Goal: Find specific page/section: Find specific page/section

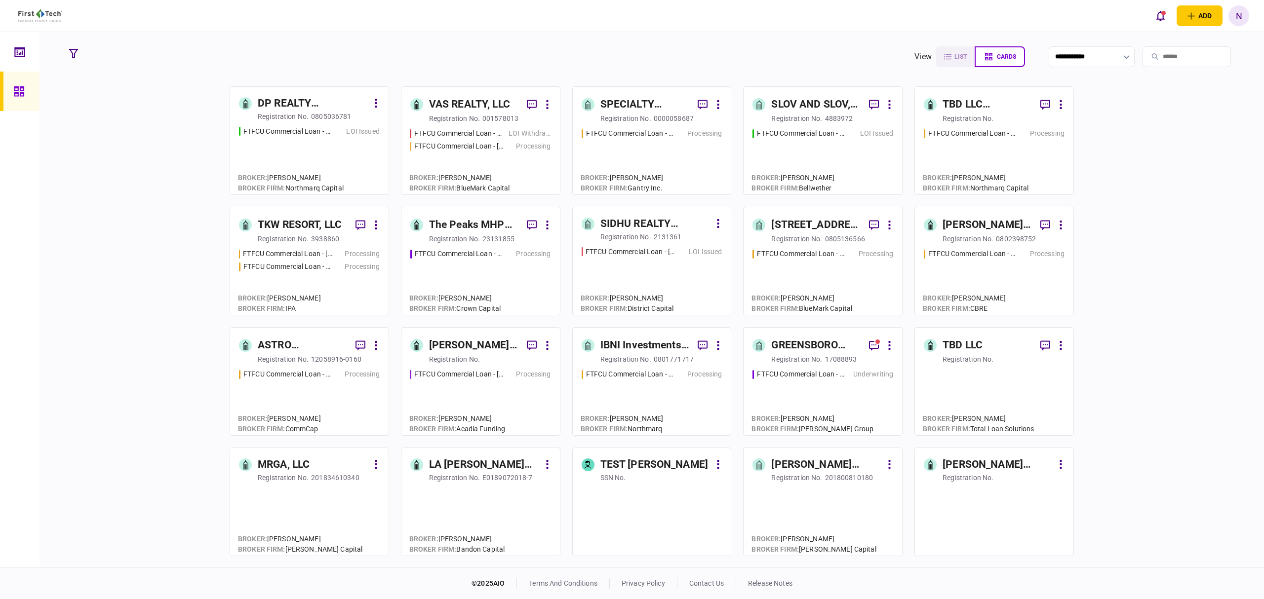
click at [670, 243] on link "SIDHU REALTY CAPITAL, LLC registration no. 2131361 FTFCU Commercial Loan - [STR…" at bounding box center [651, 261] width 159 height 109
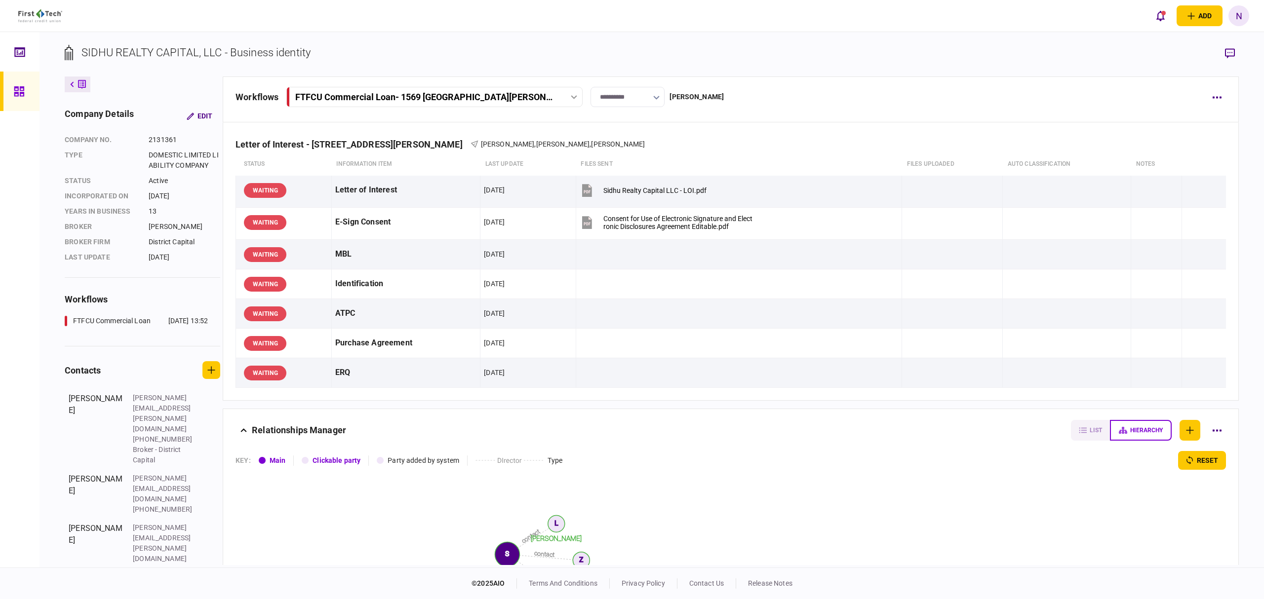
click at [12, 88] on link at bounding box center [19, 91] width 39 height 39
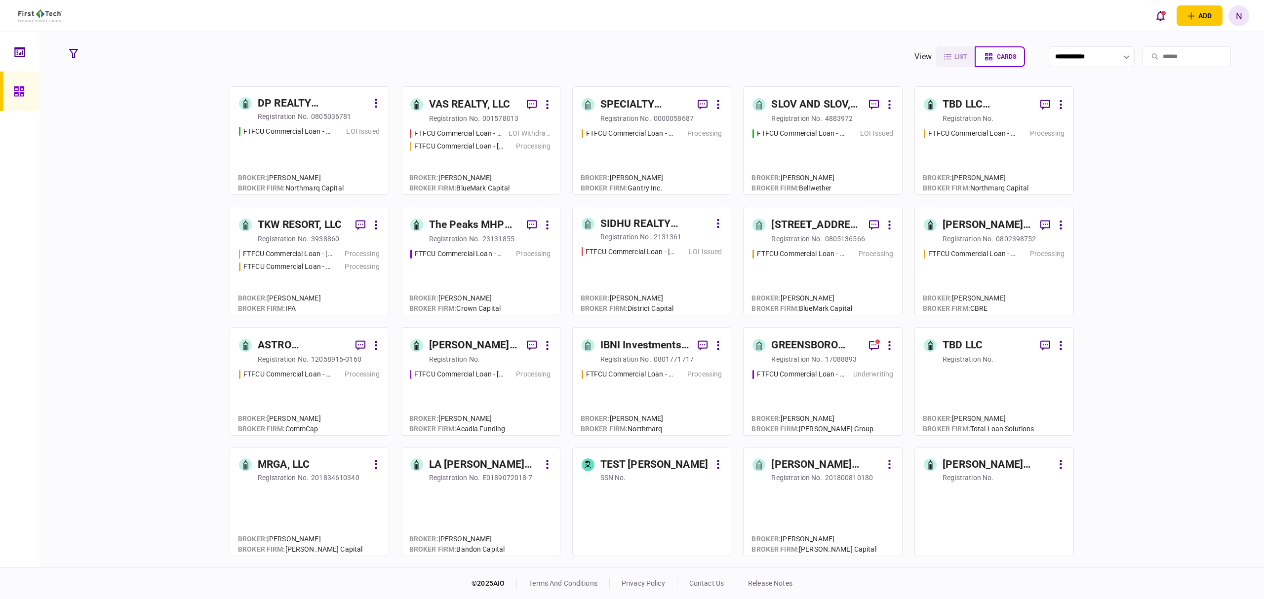
click at [822, 129] on div "FTFCU Commercial Loan - [STREET_ADDRESS]" at bounding box center [801, 133] width 89 height 10
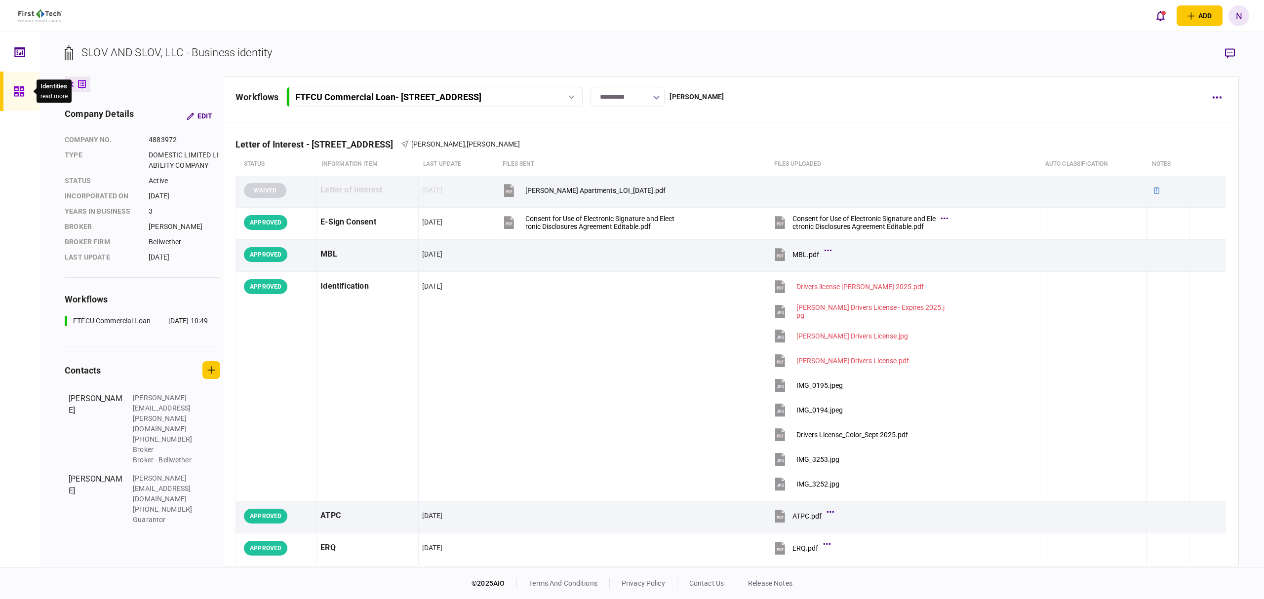
click at [18, 95] on icon at bounding box center [19, 91] width 11 height 11
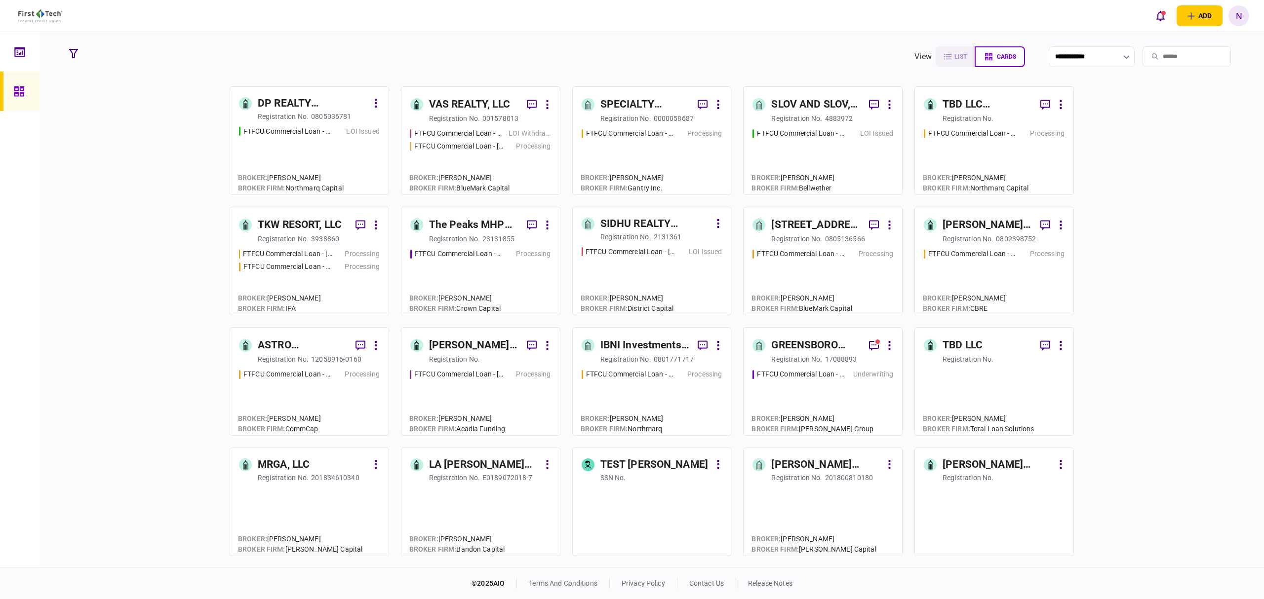
click at [288, 109] on div "DP REALTY INVESTMENT, LLC" at bounding box center [313, 104] width 111 height 16
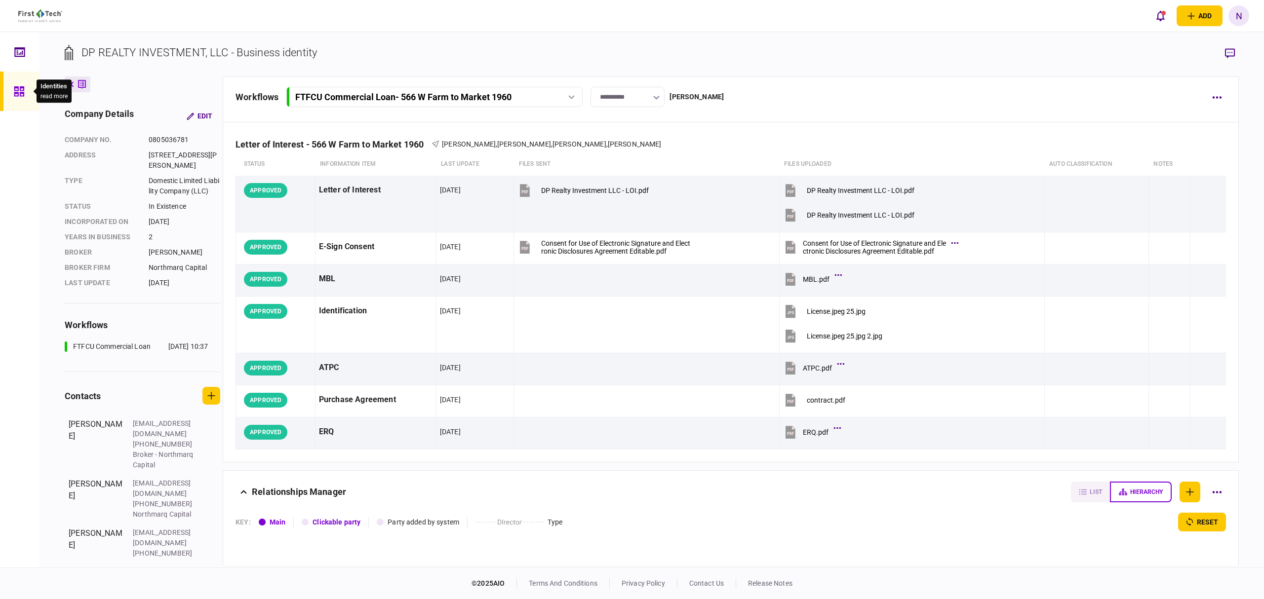
click at [18, 89] on icon at bounding box center [19, 91] width 10 height 10
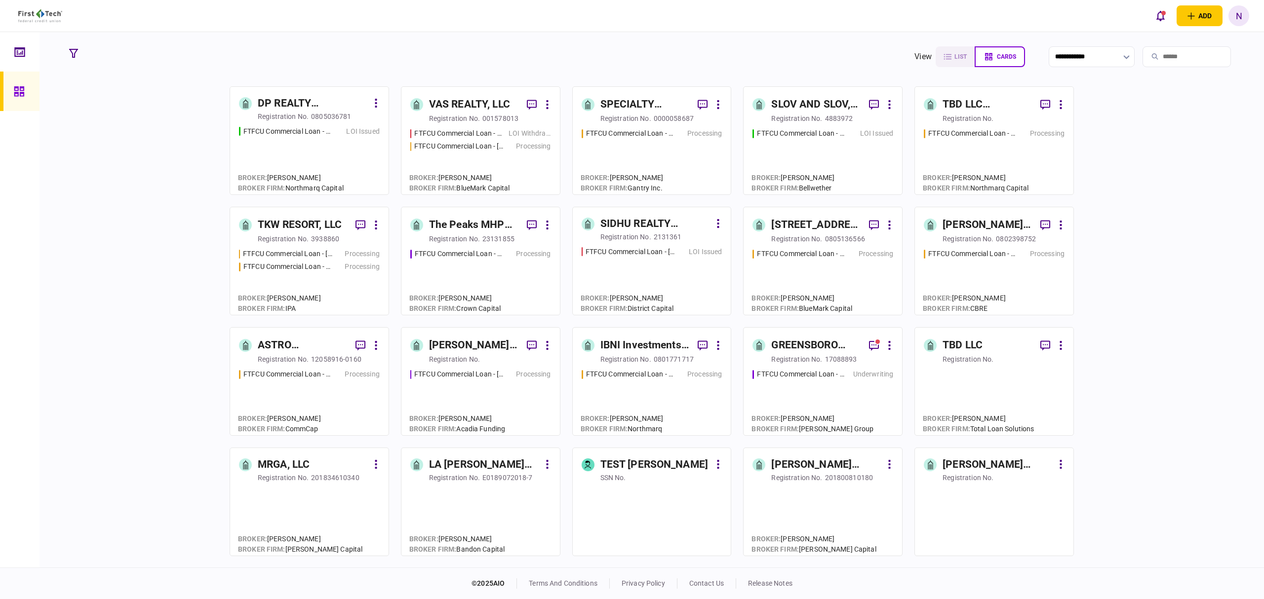
click at [1249, 294] on section "**********" at bounding box center [651, 300] width 1224 height 536
click at [297, 224] on div "TKW RESORT, LLC" at bounding box center [300, 225] width 84 height 16
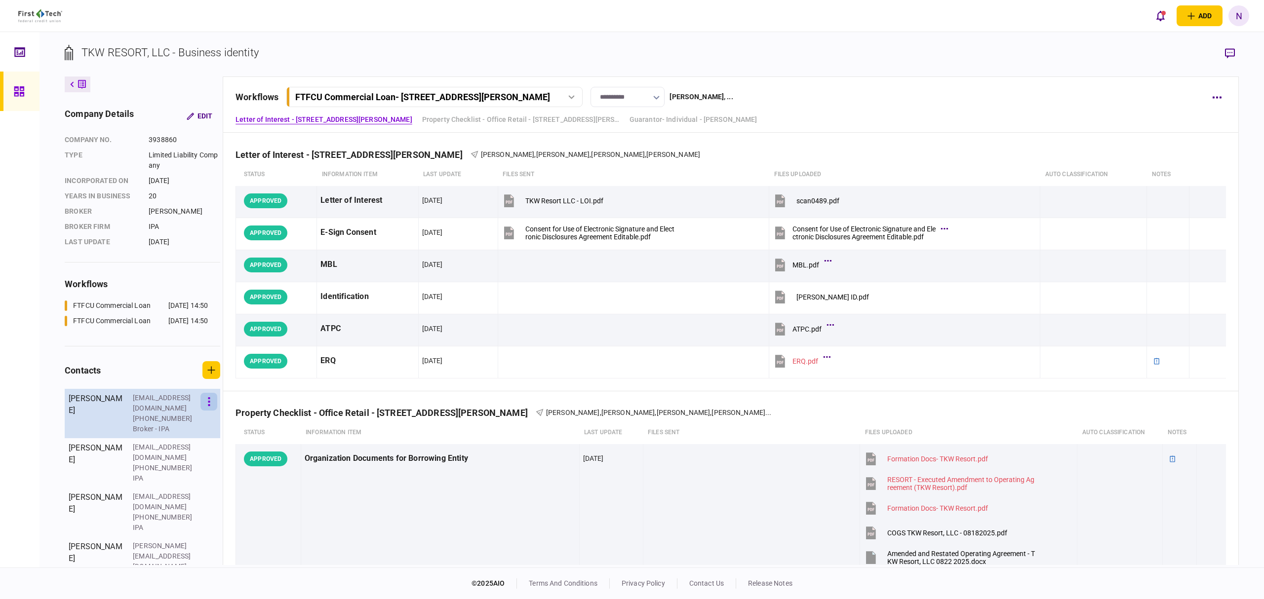
click at [210, 405] on button "button" at bounding box center [208, 402] width 17 height 18
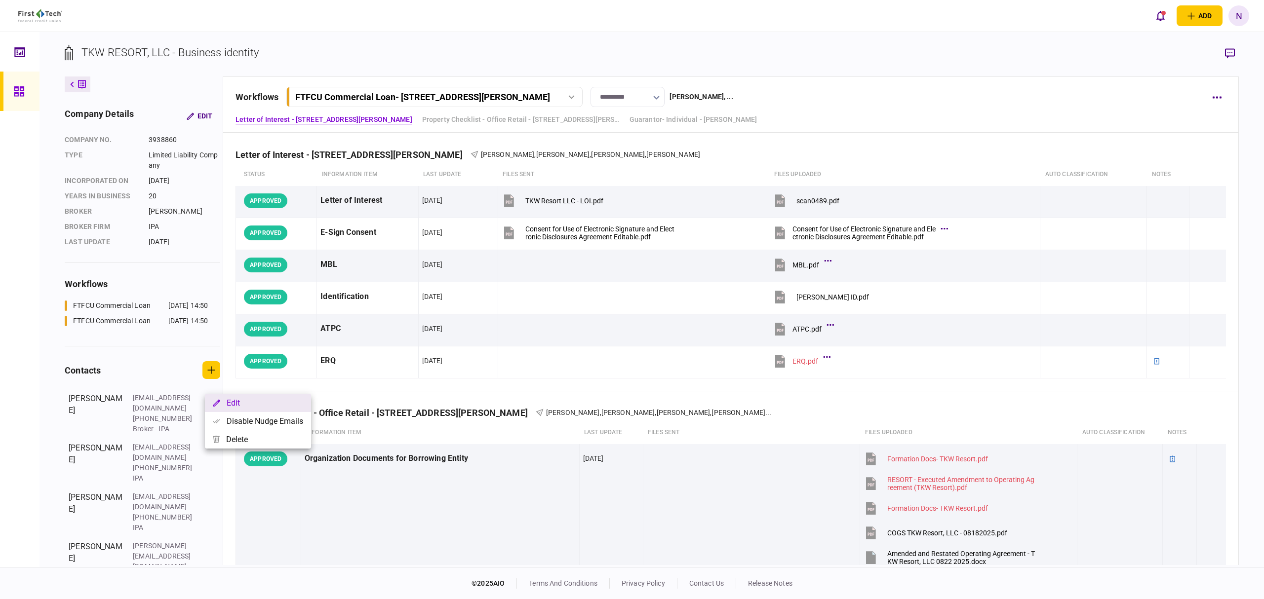
click at [253, 405] on button "Edit" at bounding box center [258, 403] width 106 height 18
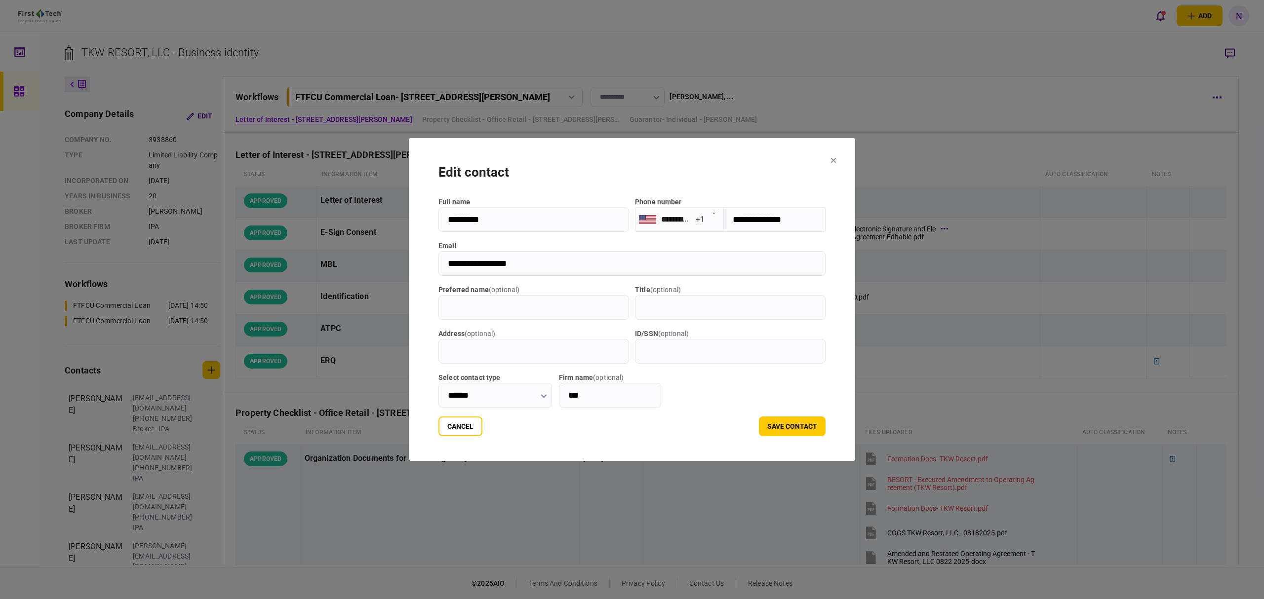
click at [602, 43] on div at bounding box center [632, 299] width 1264 height 599
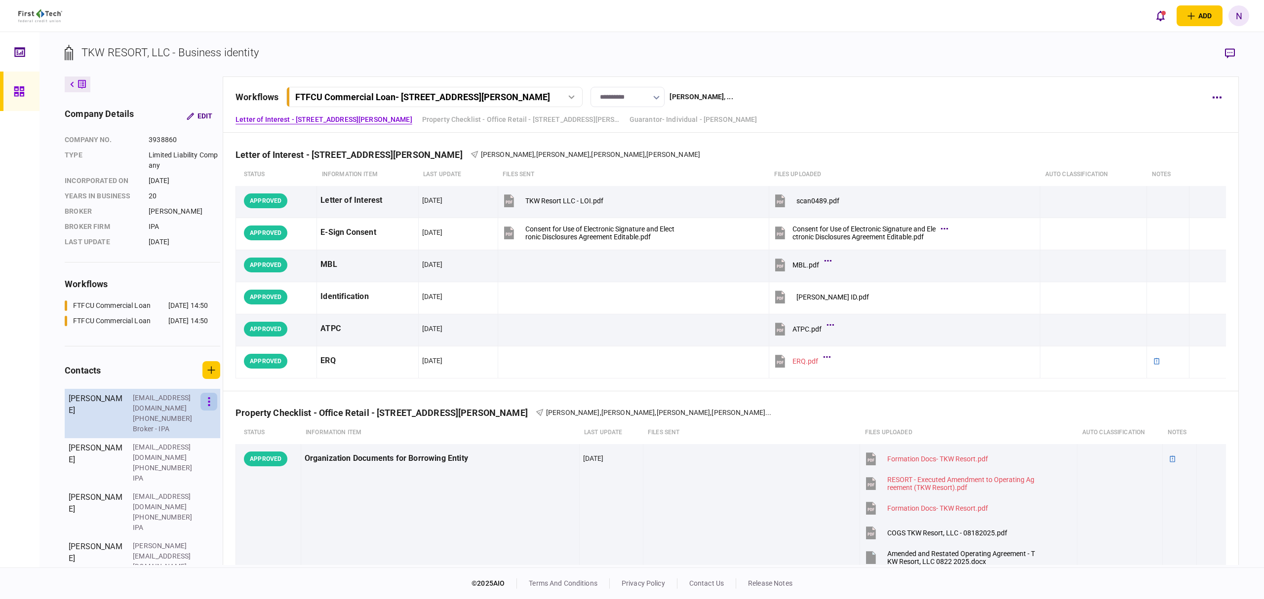
click at [208, 401] on button "button" at bounding box center [208, 402] width 17 height 18
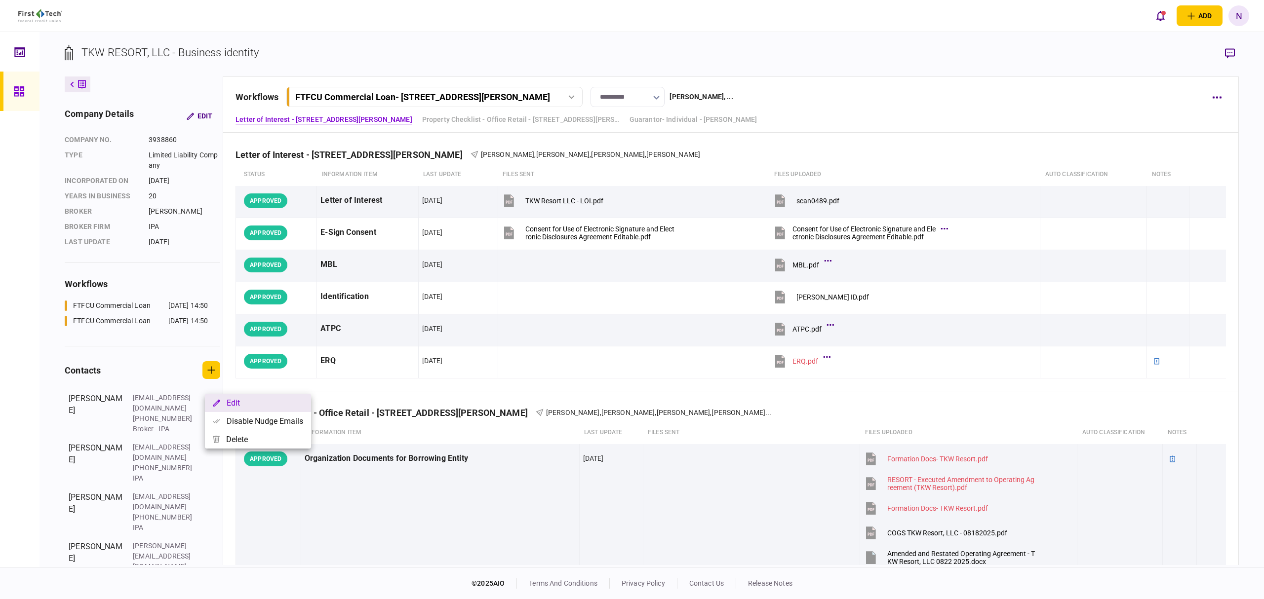
click at [242, 407] on button "Edit" at bounding box center [258, 403] width 106 height 18
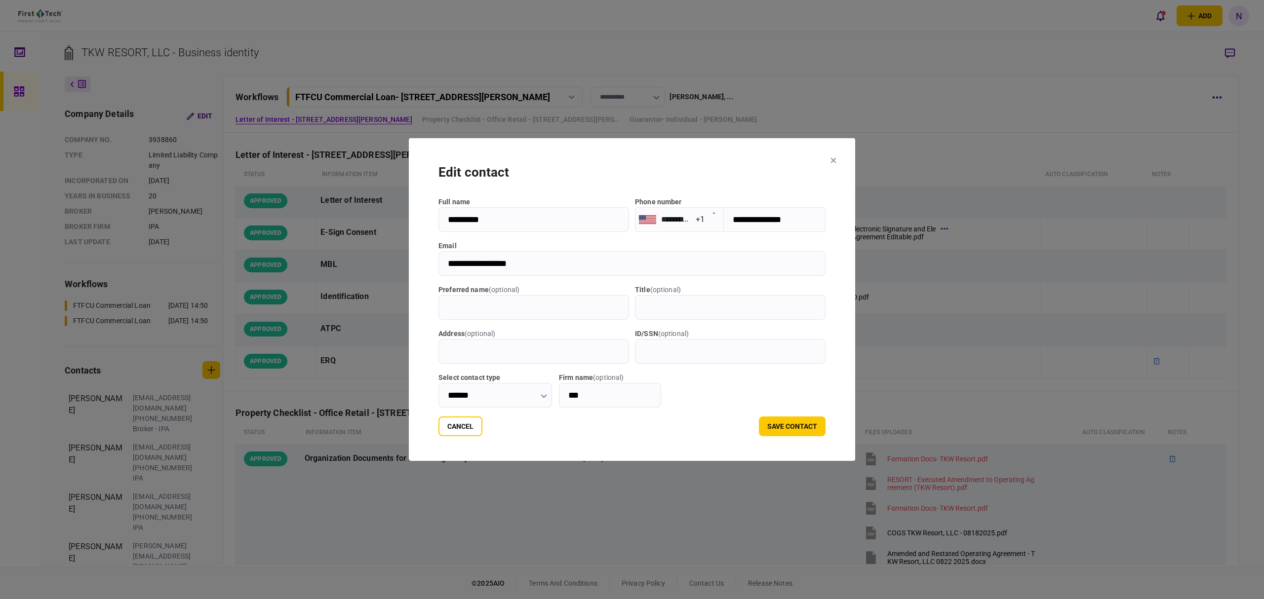
drag, startPoint x: 522, startPoint y: 263, endPoint x: 399, endPoint y: 269, distance: 123.1
click at [409, 269] on section "**********" at bounding box center [632, 299] width 446 height 323
drag, startPoint x: 426, startPoint y: 425, endPoint x: 140, endPoint y: 472, distance: 290.0
click at [438, 425] on button "Cancel" at bounding box center [460, 427] width 44 height 20
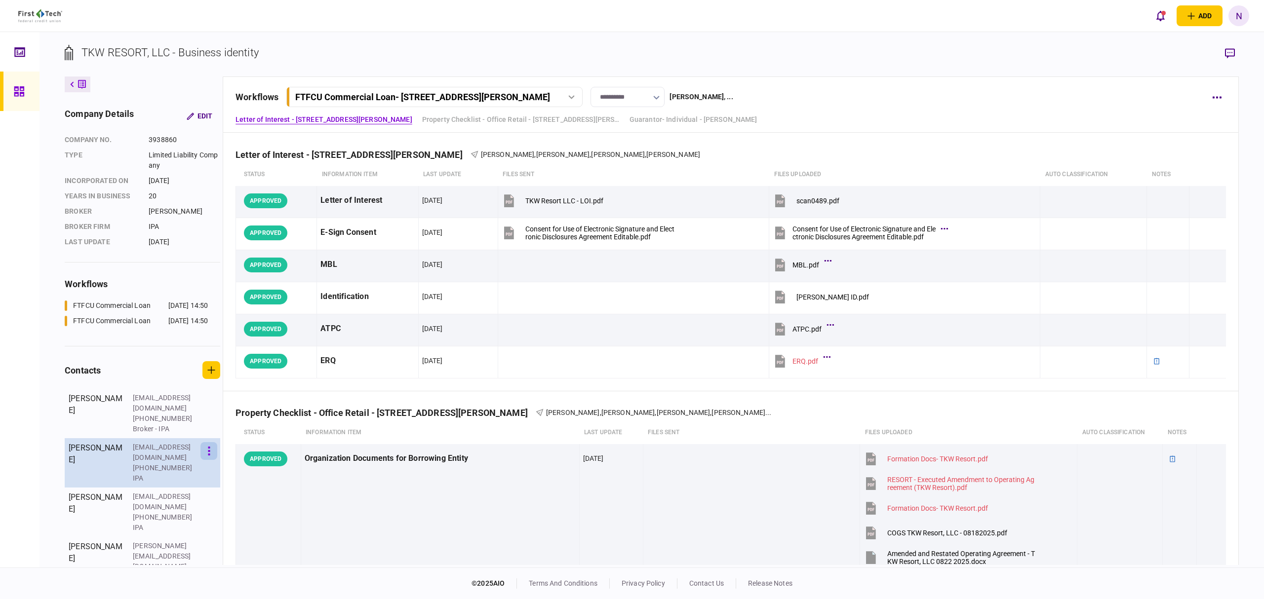
click at [210, 447] on icon "button" at bounding box center [209, 451] width 2 height 9
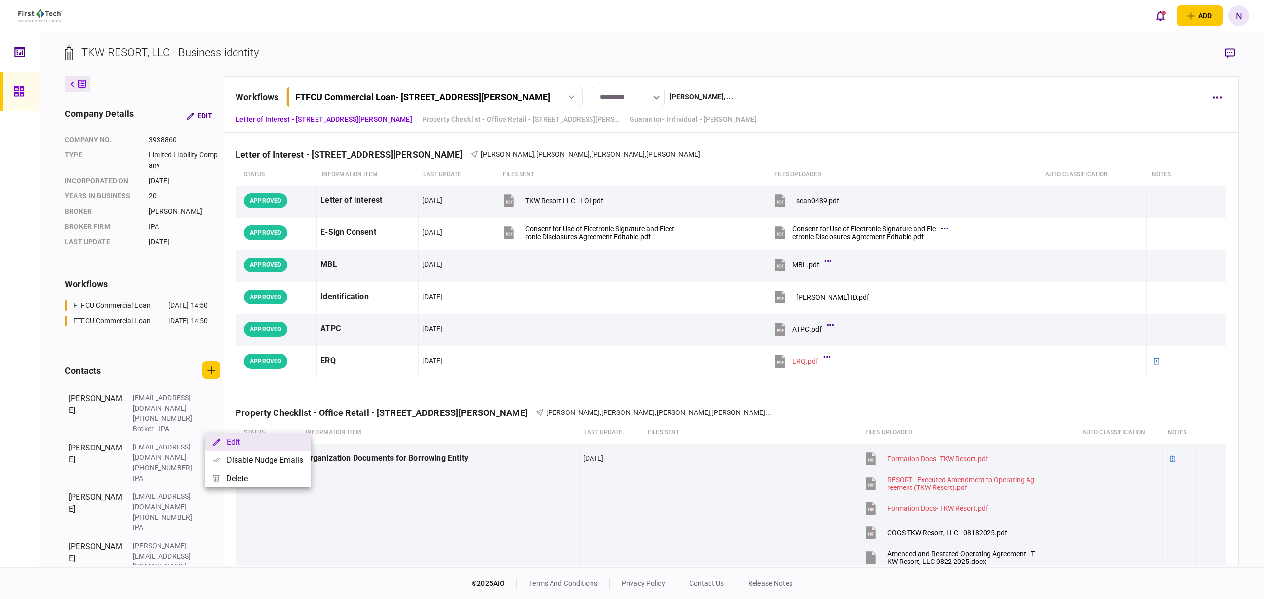
click at [245, 437] on button "Edit" at bounding box center [258, 442] width 106 height 18
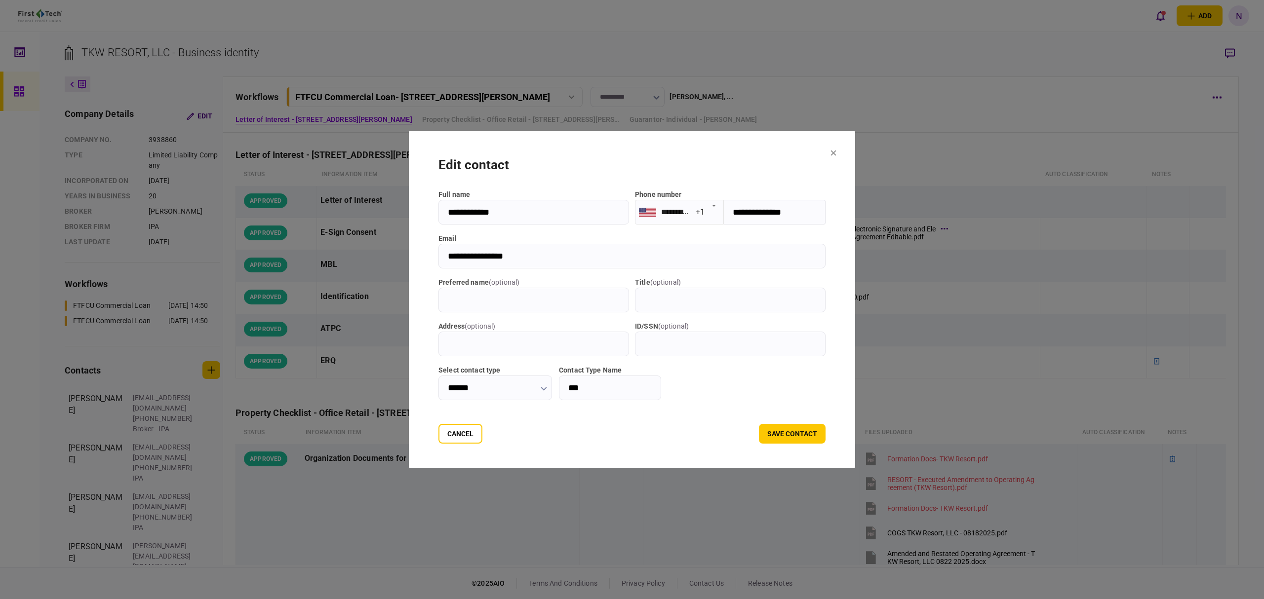
drag, startPoint x: 538, startPoint y: 257, endPoint x: 364, endPoint y: 262, distance: 173.8
click at [364, 262] on div "**********" at bounding box center [632, 299] width 1264 height 599
drag, startPoint x: 852, startPoint y: 156, endPoint x: 165, endPoint y: 440, distance: 743.4
click at [836, 156] on button at bounding box center [833, 154] width 6 height 8
